Goal: Task Accomplishment & Management: Complete application form

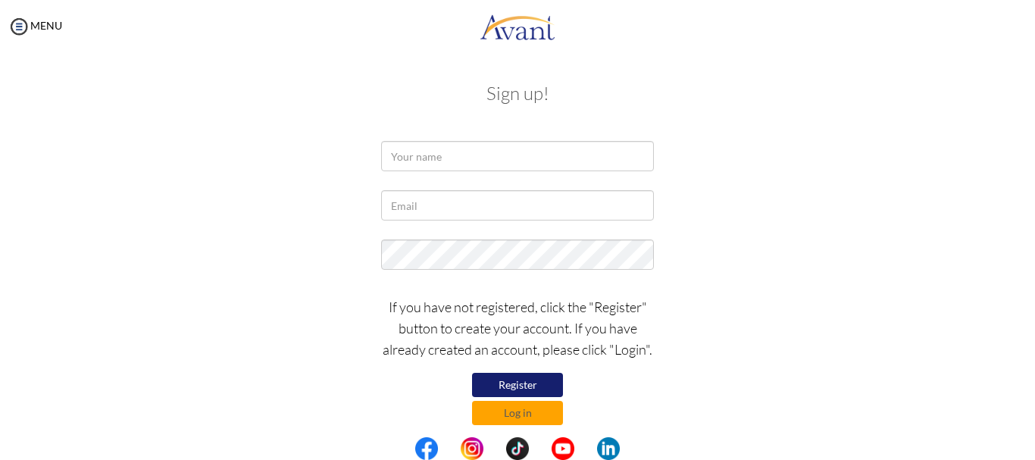
click at [499, 381] on button "Register" at bounding box center [517, 385] width 91 height 24
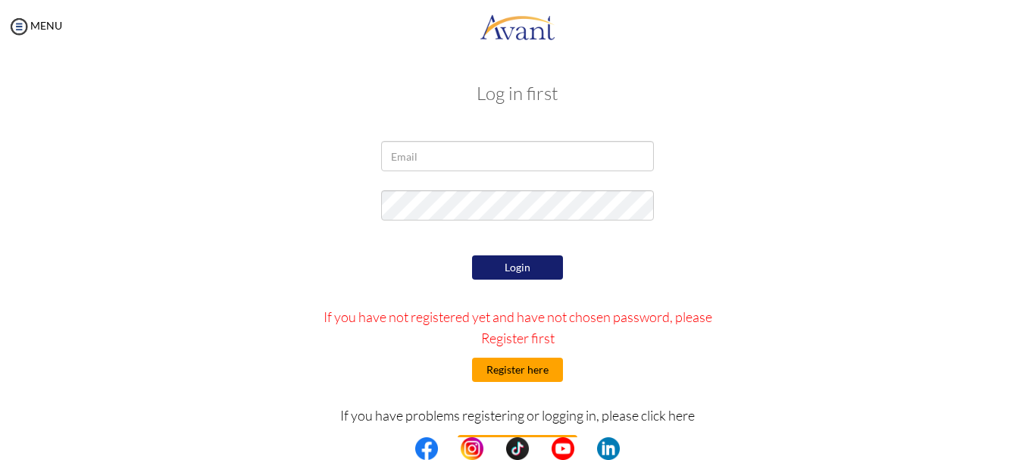
click at [528, 364] on button "Register here" at bounding box center [517, 370] width 91 height 24
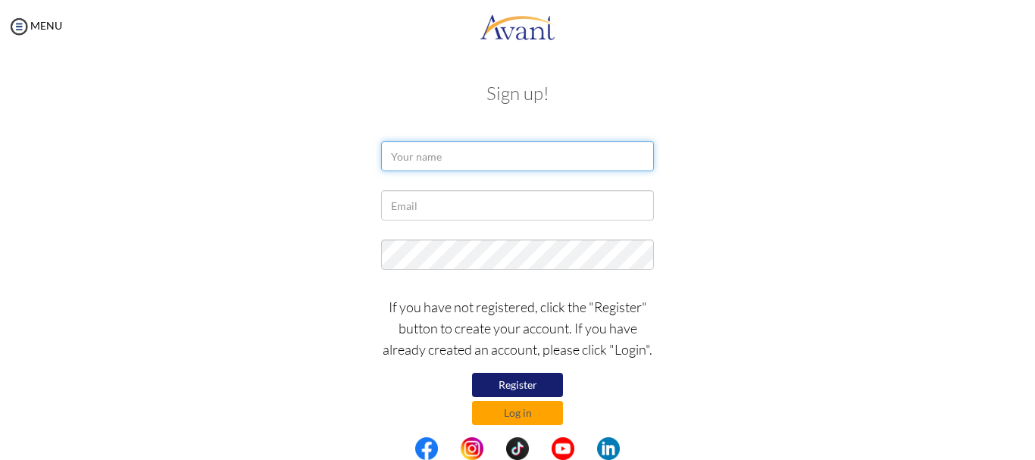
click at [449, 155] on input "text" at bounding box center [517, 156] width 273 height 30
type input "[PERSON_NAME]"
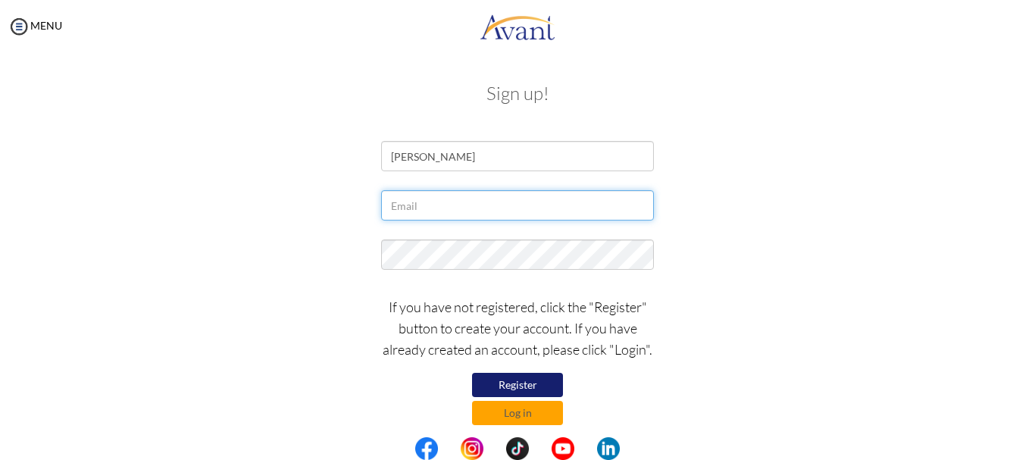
click at [441, 217] on input "text" at bounding box center [517, 205] width 273 height 30
type input "[EMAIL_ADDRESS][DOMAIN_NAME]"
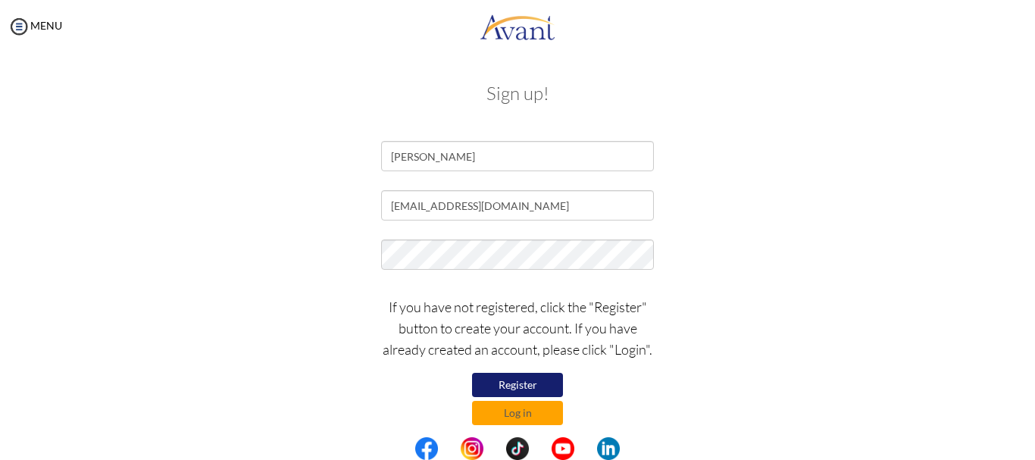
click at [526, 382] on button "Register" at bounding box center [517, 385] width 91 height 24
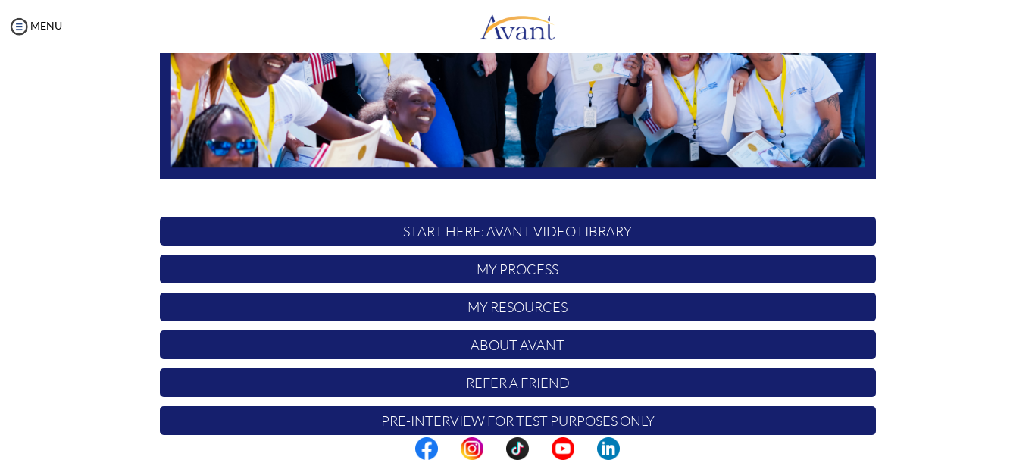
scroll to position [365, 0]
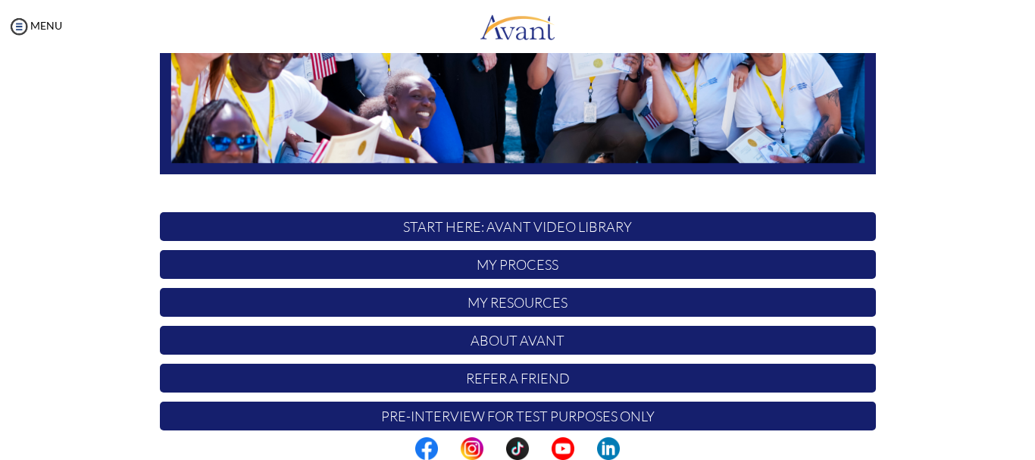
click at [672, 228] on p "START HERE: Avant Video Library" at bounding box center [518, 226] width 716 height 29
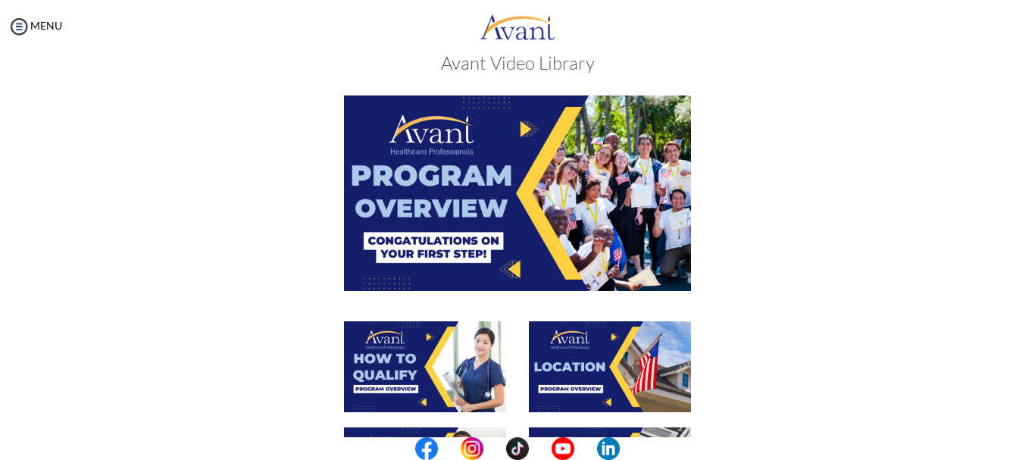
scroll to position [21, 0]
